Goal: Answer question/provide support

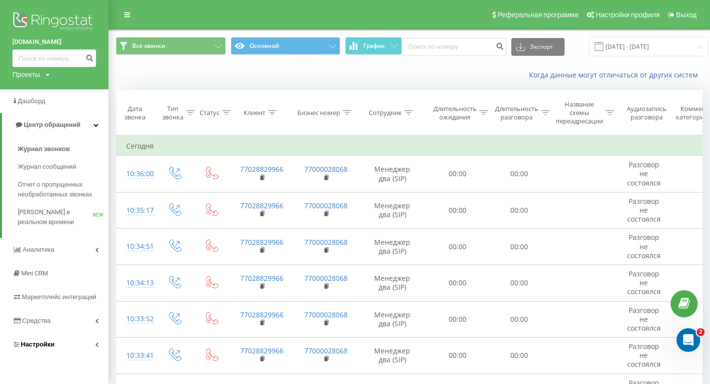
click at [67, 341] on link "Настройки" at bounding box center [54, 344] width 108 height 24
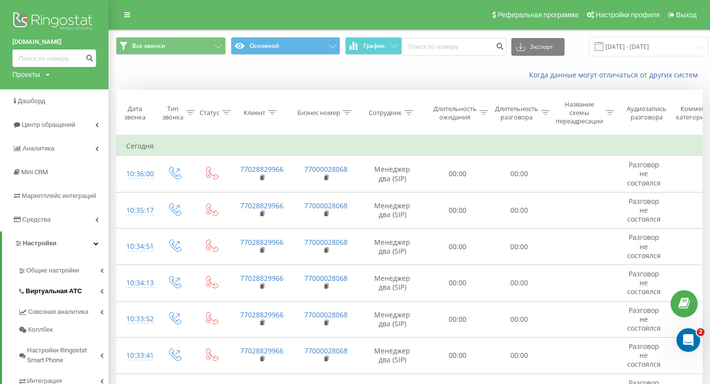
click at [73, 287] on span "Виртуальная АТС" at bounding box center [54, 291] width 56 height 10
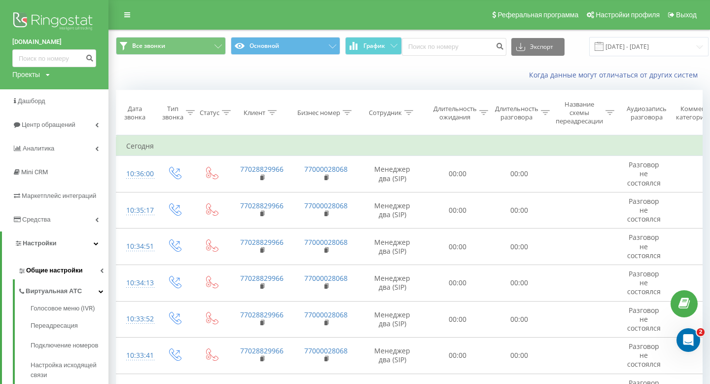
click at [71, 277] on link "Общие настройки" at bounding box center [63, 268] width 91 height 21
click at [61, 324] on span "Сотрудники" at bounding box center [50, 324] width 38 height 10
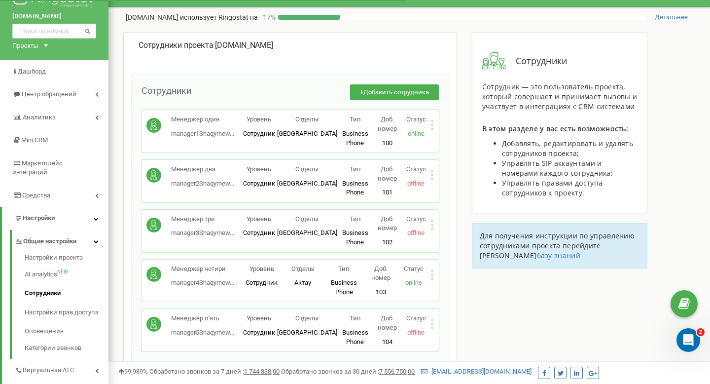
scroll to position [38, 0]
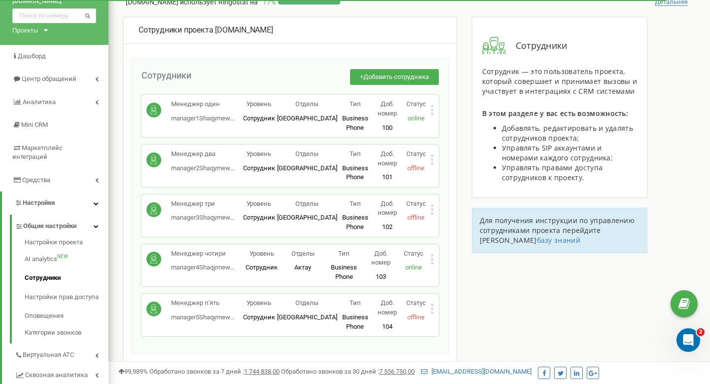
click at [430, 310] on icon at bounding box center [431, 308] width 3 height 10
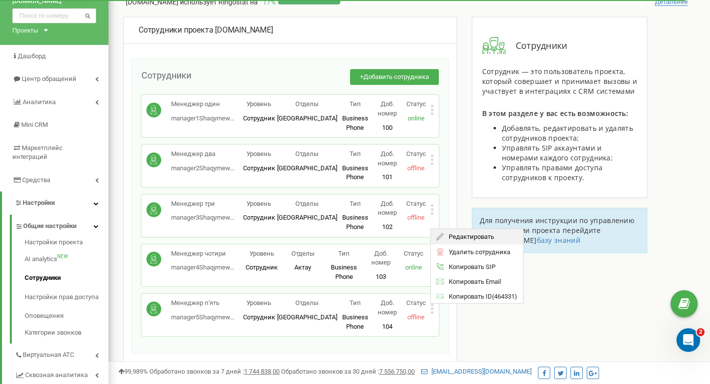
click at [454, 242] on div "Редактировать" at bounding box center [477, 236] width 92 height 15
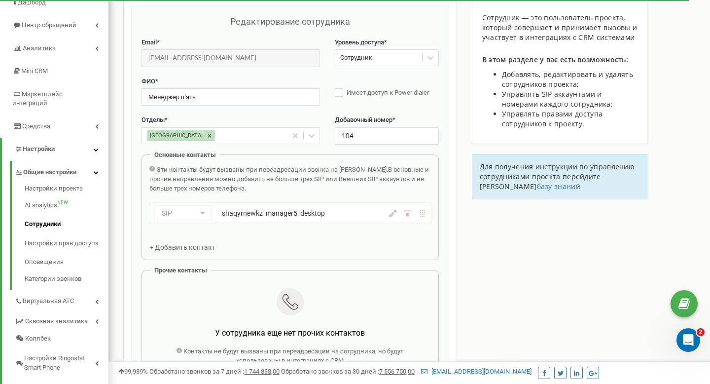
scroll to position [99, 0]
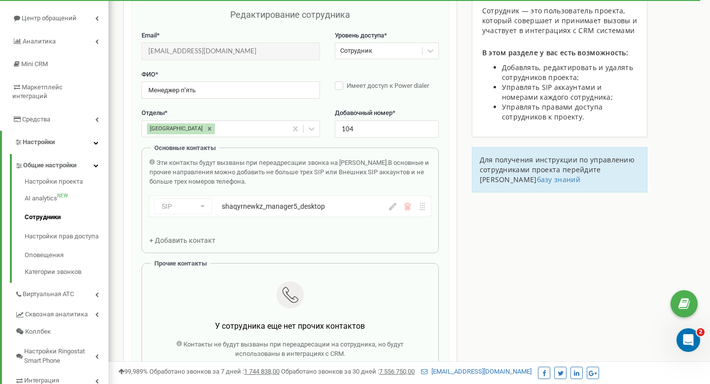
click at [506, 242] on div "Сотрудники проекта [DOMAIN_NAME] Редактирование сотрудника Email * [EMAIL_ADDRE…" at bounding box center [409, 328] width 587 height 745
click at [206, 131] on icon at bounding box center [209, 128] width 7 height 7
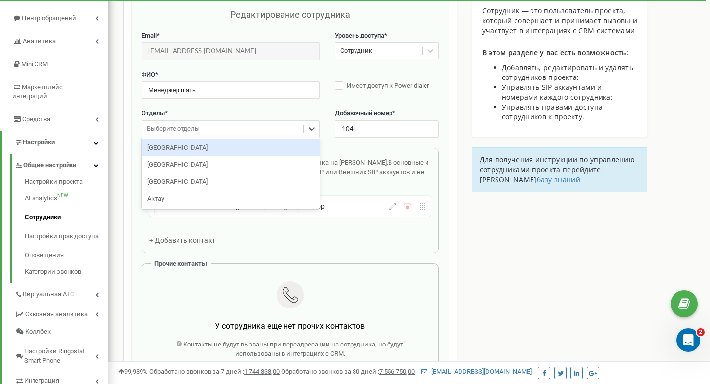
click at [176, 131] on div "Выберите отделы" at bounding box center [173, 128] width 53 height 9
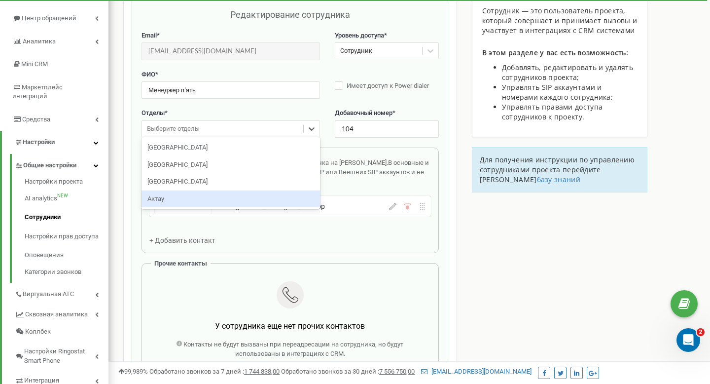
click at [169, 196] on div "Актау" at bounding box center [230, 198] width 178 height 17
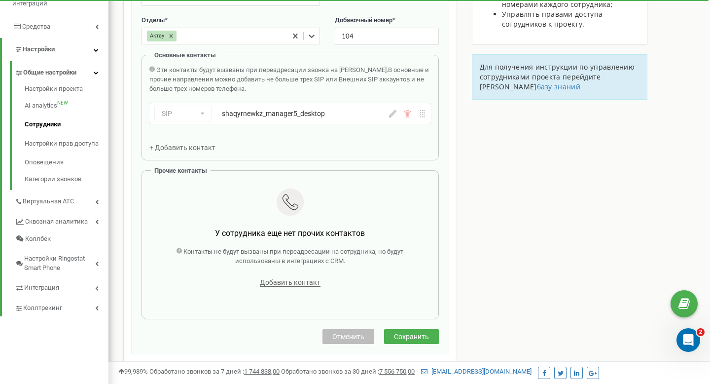
scroll to position [193, 0]
click at [426, 340] on button "Сохранить" at bounding box center [411, 334] width 55 height 15
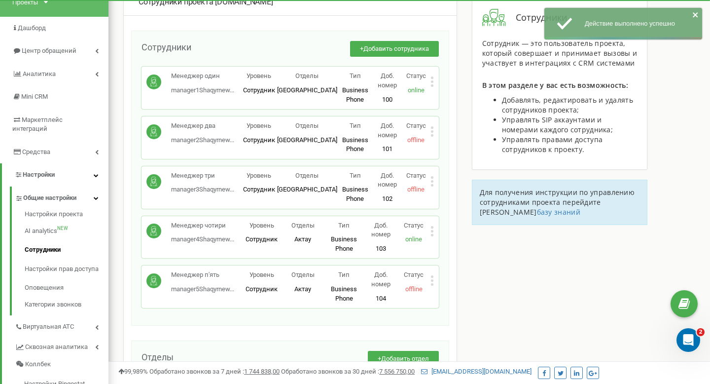
scroll to position [67, 0]
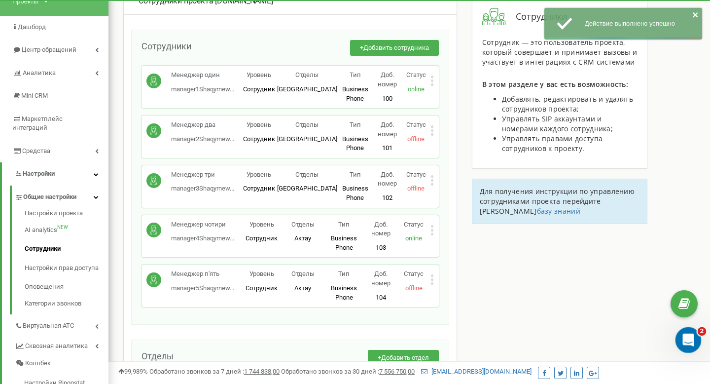
click at [682, 330] on div "Открыть службу сообщений Intercom" at bounding box center [686, 338] width 33 height 33
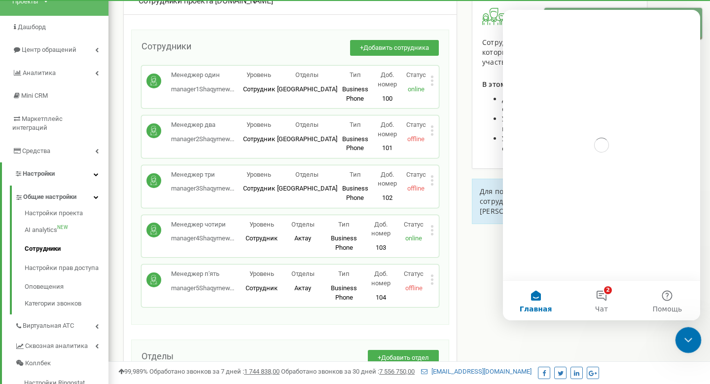
scroll to position [0, 0]
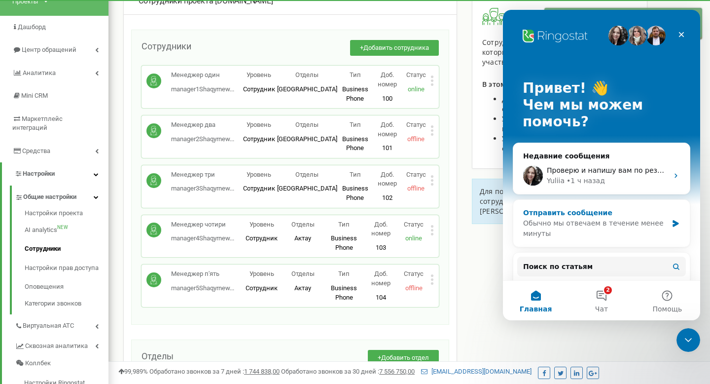
click at [628, 219] on div "Обычно мы отвечаем в течение менее минуты" at bounding box center [595, 228] width 144 height 21
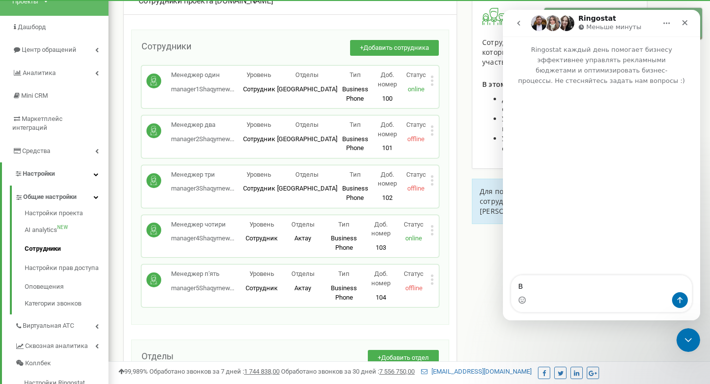
type textarea "В"
type textarea "з"
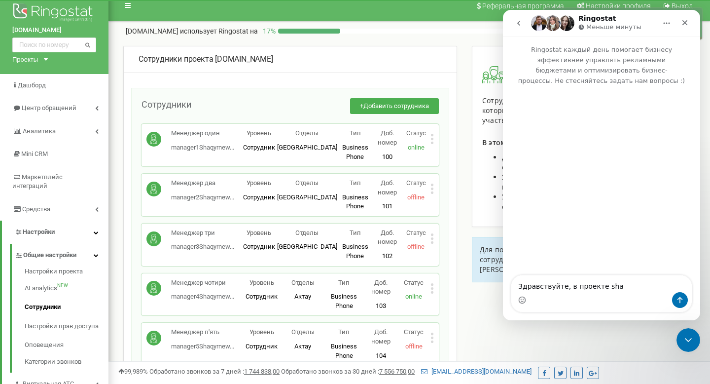
scroll to position [3, 0]
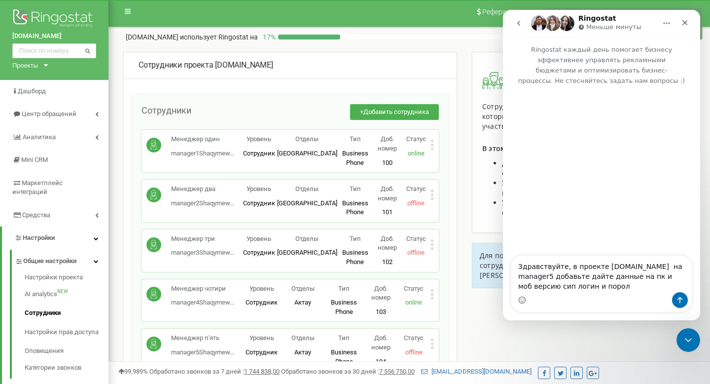
type textarea "Здравствуйте, в проекте [DOMAIN_NAME] на manager5 добавьте дайте данные на пк и…"
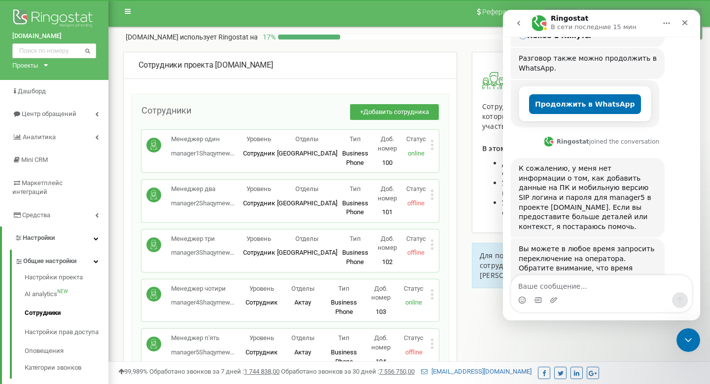
scroll to position [209, 0]
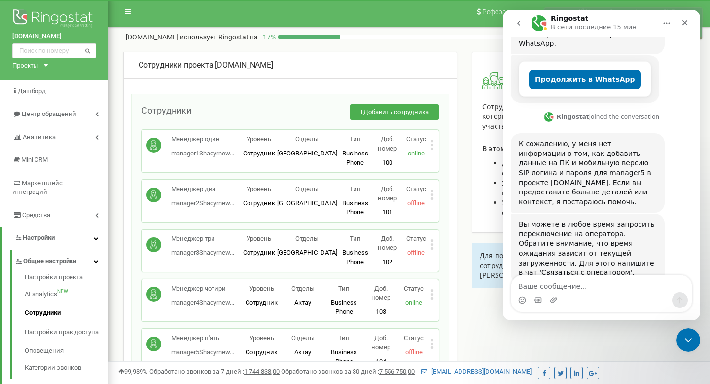
click at [629, 292] on div "Мессенджер Intercom" at bounding box center [601, 300] width 180 height 16
click at [608, 282] on textarea "Ваше сообщение..." at bounding box center [601, 283] width 180 height 17
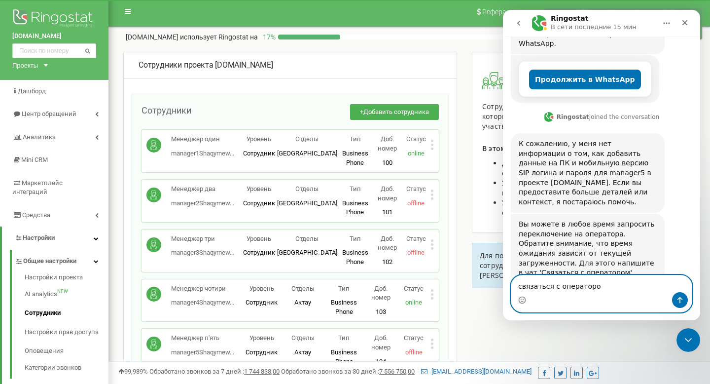
type textarea "связаться с оператором"
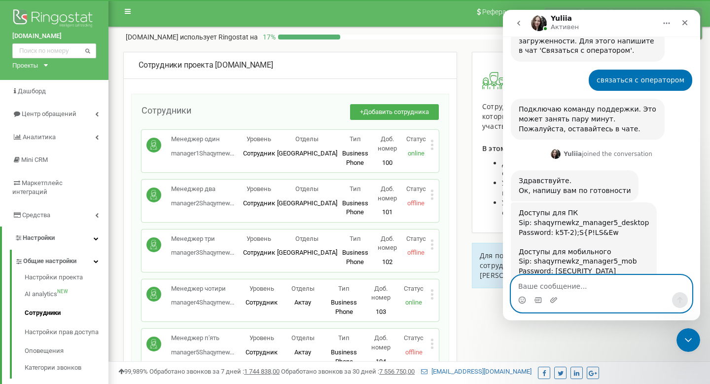
scroll to position [448, 0]
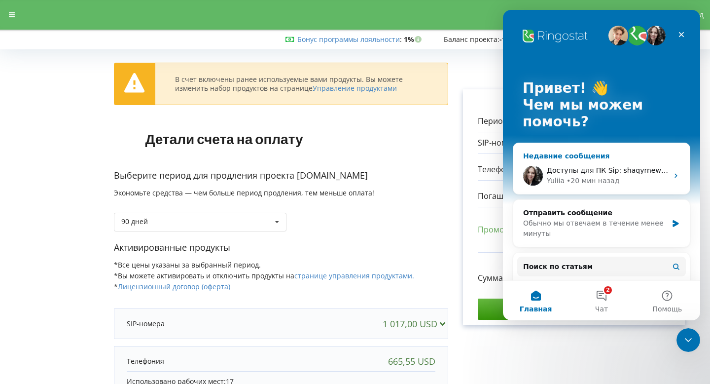
click at [629, 178] on div "Yuliia • 20 мин назад" at bounding box center [607, 181] width 121 height 10
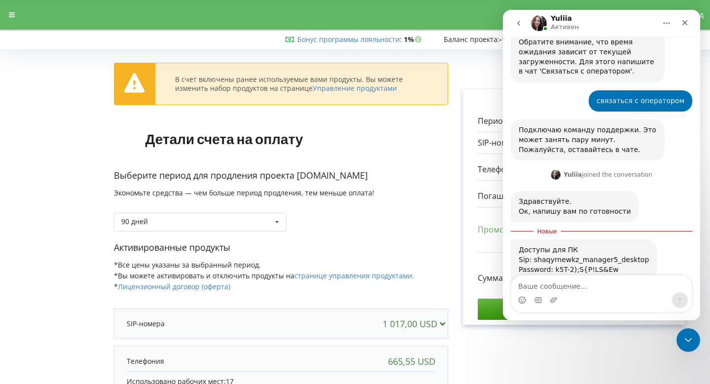
scroll to position [464, 0]
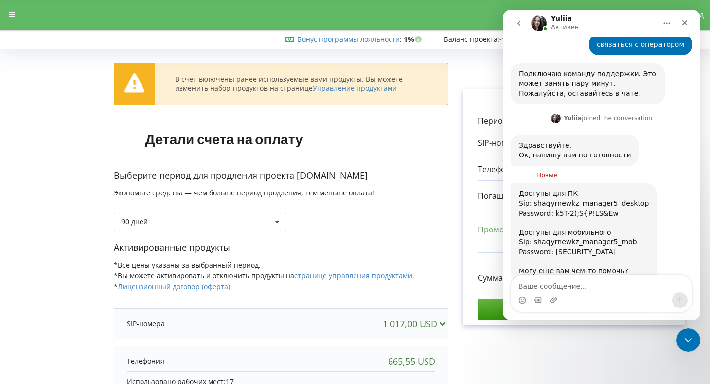
drag, startPoint x: 622, startPoint y: 227, endPoint x: 515, endPoint y: 166, distance: 123.5
click at [515, 183] on div "Доступы для ПК Sip: shaqyrnewkz_manager5_desktop Password: k5T-2);S{P!LS&Ew Дос…" at bounding box center [584, 232] width 146 height 99
copy div "Доступы для ПК Sip: shaqyrnewkz_manager5_desktop Password: k5T-2);S{P!LS&Ew Дос…"
